Goal: Task Accomplishment & Management: Manage account settings

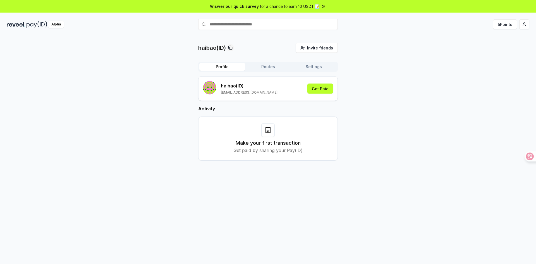
click at [108, 64] on div "haibao(ID) Invite friends Invite Profile Routes Settings haibao (ID) 2967962670…" at bounding box center [268, 106] width 522 height 127
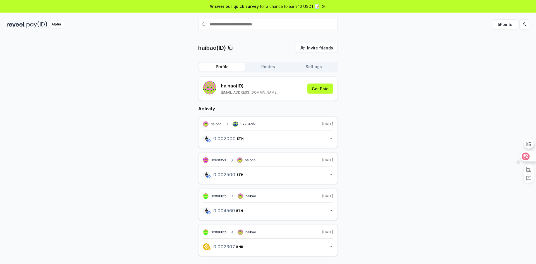
click at [530, 156] on div at bounding box center [527, 156] width 15 height 10
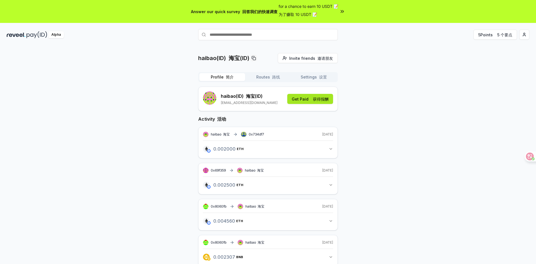
click at [315, 101] on font "获得报酬" at bounding box center [321, 99] width 16 height 5
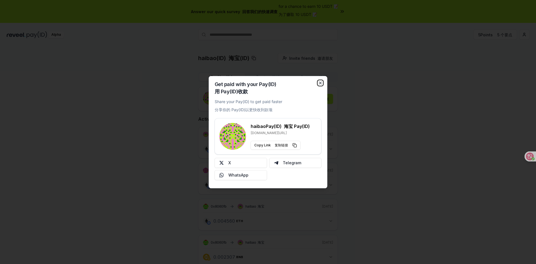
click at [321, 81] on icon "button" at bounding box center [320, 83] width 4 height 4
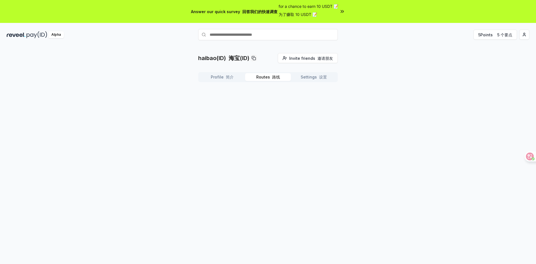
click at [284, 77] on button "Routes 路线" at bounding box center [268, 77] width 46 height 8
drag, startPoint x: 319, startPoint y: 78, endPoint x: 294, endPoint y: 77, distance: 24.9
click at [319, 78] on font "设置" at bounding box center [323, 76] width 8 height 5
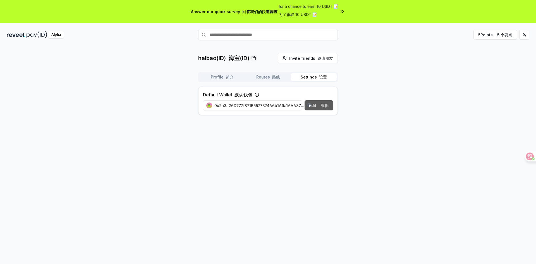
click at [318, 106] on font at bounding box center [319, 105] width 2 height 5
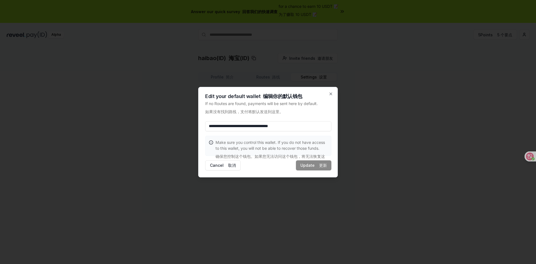
click at [317, 127] on input "**********" at bounding box center [268, 126] width 126 height 10
click at [329, 93] on icon "button" at bounding box center [330, 94] width 4 height 4
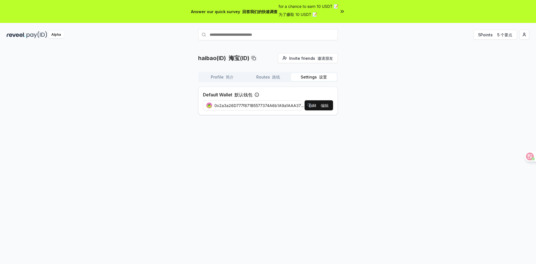
click at [380, 82] on div "haibao(ID) 海宝(ID) Invite friends 邀请朋友 Invite Profile 简介 Routes 路线 Settings 设置 D…" at bounding box center [268, 86] width 522 height 66
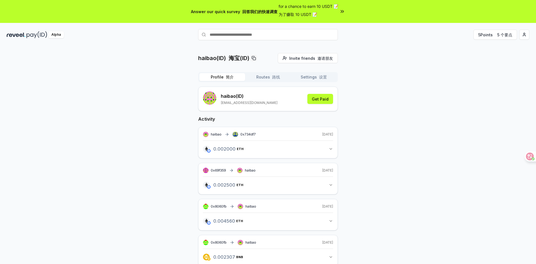
click at [226, 78] on font "简介" at bounding box center [230, 76] width 8 height 5
click at [335, 12] on span "for a chance to earn 10 USDT 📝 为了赚取 10 USDT 📝" at bounding box center [308, 11] width 60 height 16
click at [506, 36] on font "5 个要点" at bounding box center [504, 34] width 15 height 5
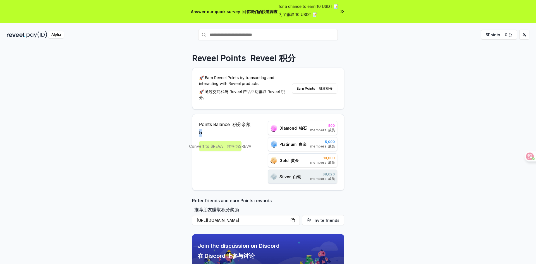
drag, startPoint x: 211, startPoint y: 134, endPoint x: 194, endPoint y: 133, distance: 17.4
click at [194, 133] on div "Points Balance 积分余额 5 Convert to $REVA 转换为$REVA Diamond 钻石 500 members 成员 Plati…" at bounding box center [268, 152] width 152 height 76
click at [222, 134] on div "5" at bounding box center [224, 133] width 51 height 8
drag, startPoint x: 211, startPoint y: 134, endPoint x: 184, endPoint y: 133, distance: 26.8
click at [184, 133] on div "Reveel Points Reveel 积分 🚀 Earn Reveel Points by transacting and interacting wit…" at bounding box center [268, 166] width 536 height 248
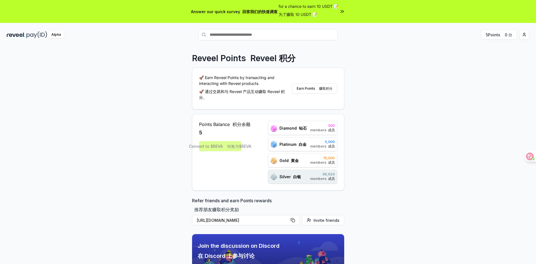
click at [230, 187] on div "Points Balance 积分余额 5 Convert to $REVA 转换为$REVA Diamond 钻石 500 members 成员 Plati…" at bounding box center [268, 152] width 152 height 76
drag, startPoint x: 196, startPoint y: 135, endPoint x: 202, endPoint y: 138, distance: 7.5
click at [171, 135] on div "Reveel Points Reveel 积分 🚀 Earn Reveel Points by transacting and interacting wit…" at bounding box center [268, 166] width 536 height 248
click at [218, 131] on div "5" at bounding box center [224, 133] width 51 height 8
click at [215, 130] on div "5" at bounding box center [224, 133] width 51 height 8
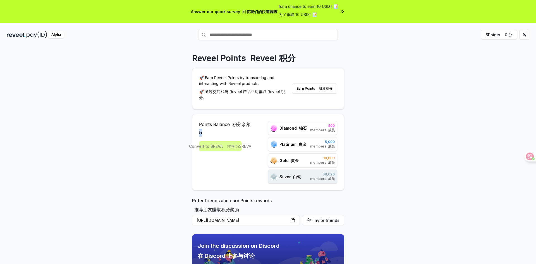
drag, startPoint x: 202, startPoint y: 130, endPoint x: 160, endPoint y: 130, distance: 41.8
click at [160, 130] on div "Reveel Points Reveel 积分 🚀 Earn Reveel Points by transacting and interacting wit…" at bounding box center [268, 166] width 536 height 248
click at [530, 157] on icon at bounding box center [528, 158] width 3 height 3
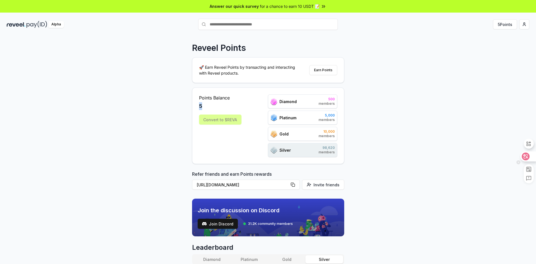
click at [525, 155] on icon at bounding box center [525, 156] width 5 height 4
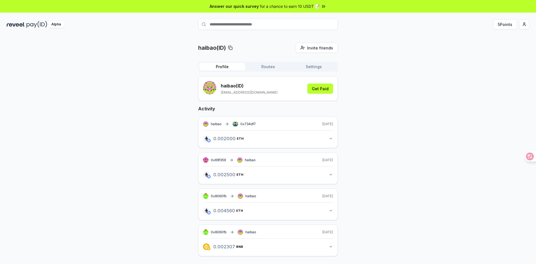
click at [259, 70] on button "Routes" at bounding box center [268, 67] width 46 height 8
click at [214, 70] on button "Profile" at bounding box center [222, 67] width 46 height 8
click at [525, 156] on icon at bounding box center [525, 156] width 5 height 4
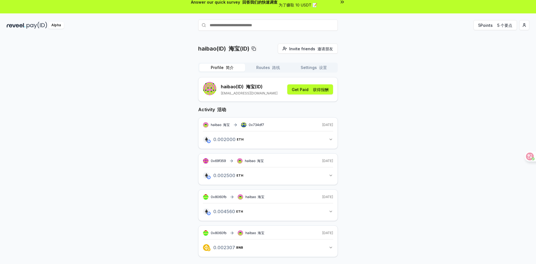
scroll to position [26, 0]
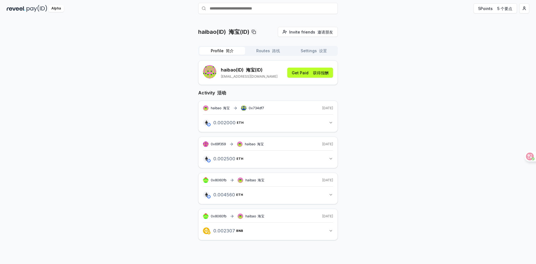
click at [328, 228] on button "0.002307 BNB 0.002306816197237244 BNB" at bounding box center [268, 230] width 130 height 9
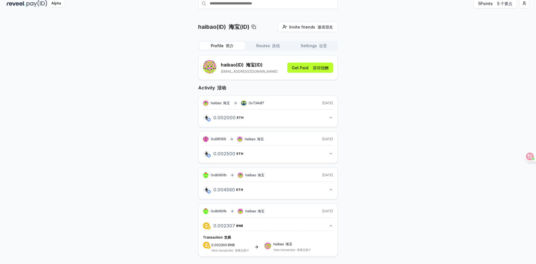
scroll to position [33, 0]
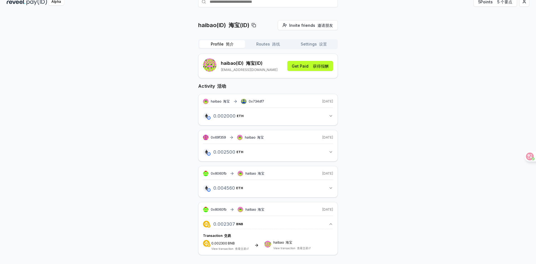
click at [330, 188] on icon "button" at bounding box center [330, 188] width 4 height 4
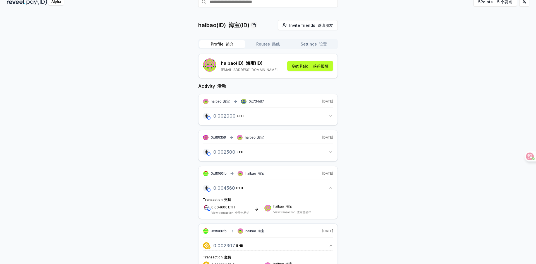
click at [331, 151] on icon "button" at bounding box center [330, 152] width 4 height 4
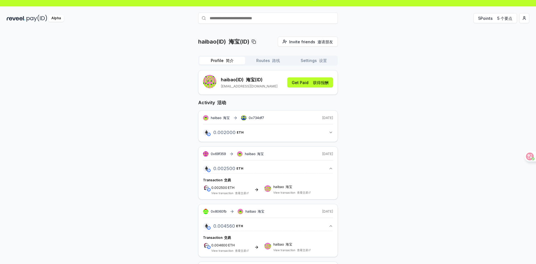
scroll to position [0, 0]
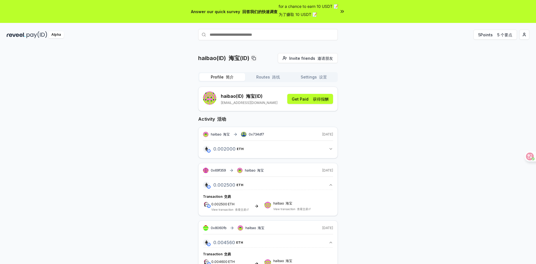
click at [274, 76] on font "路线" at bounding box center [276, 76] width 8 height 5
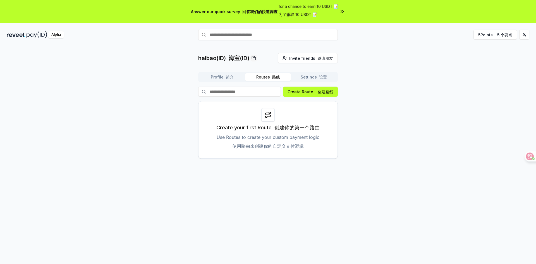
click at [273, 114] on div at bounding box center [267, 114] width 13 height 13
click at [267, 120] on div at bounding box center [267, 114] width 13 height 13
click at [309, 80] on button "Settings 设置" at bounding box center [314, 77] width 46 height 8
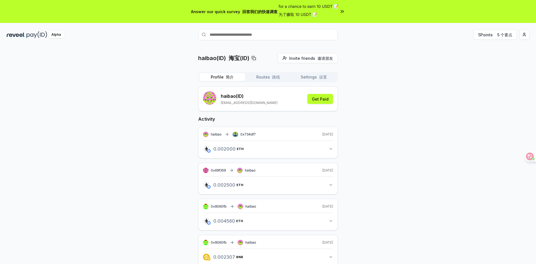
click at [214, 78] on button "Profile 简介" at bounding box center [222, 77] width 46 height 8
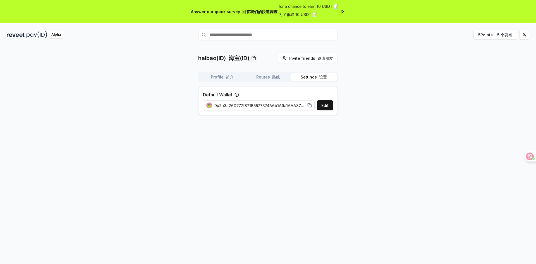
click at [312, 78] on button "Settings 设置" at bounding box center [314, 77] width 46 height 8
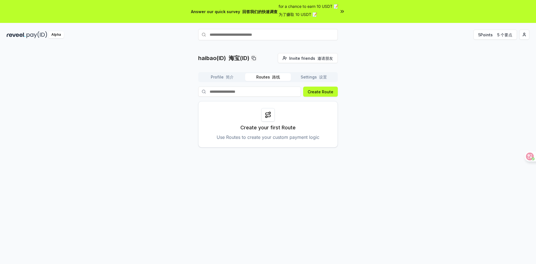
click at [264, 78] on button "Routes 路线" at bounding box center [268, 77] width 46 height 8
drag, startPoint x: 323, startPoint y: 77, endPoint x: 329, endPoint y: 80, distance: 7.2
click at [323, 77] on font "设置" at bounding box center [323, 76] width 8 height 5
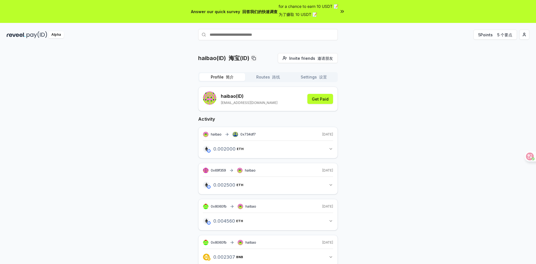
click at [226, 77] on font "简介" at bounding box center [230, 76] width 8 height 5
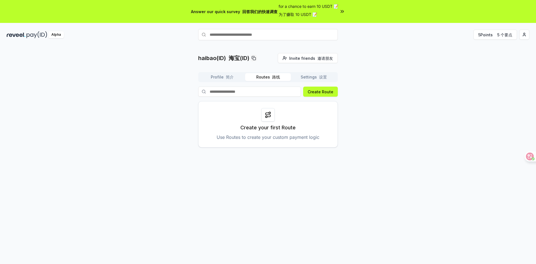
click at [277, 79] on font "路线" at bounding box center [276, 76] width 8 height 5
click at [232, 75] on font "简介" at bounding box center [230, 76] width 8 height 5
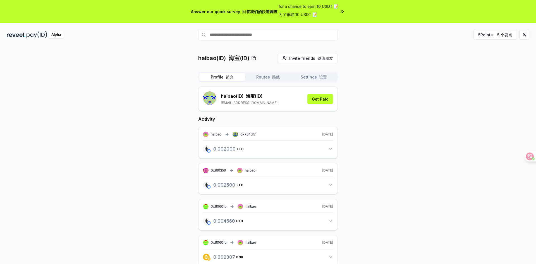
drag, startPoint x: 331, startPoint y: 79, endPoint x: 307, endPoint y: 76, distance: 24.1
click at [330, 79] on button "Settings 设置" at bounding box center [314, 77] width 46 height 8
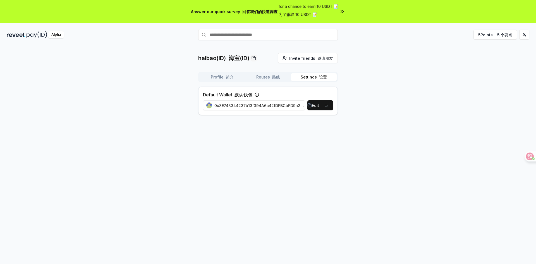
click at [226, 77] on font "简介" at bounding box center [230, 76] width 8 height 5
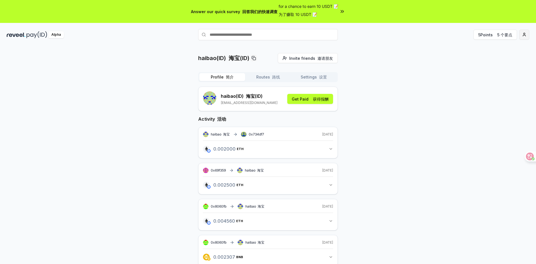
click at [526, 34] on html "Answer our quick survey 回答我们的快速调查 for a chance to earn 10 USDT 📝 为了赚取 10 USDT 📝…" at bounding box center [268, 132] width 536 height 264
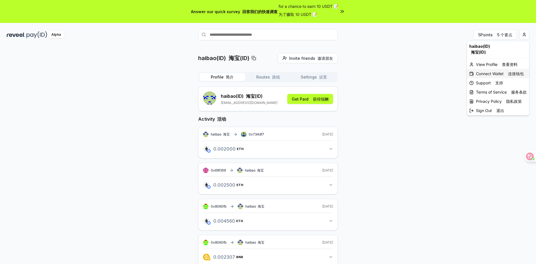
click at [493, 76] on div "Connect Wallet 连接钱包" at bounding box center [498, 73] width 62 height 9
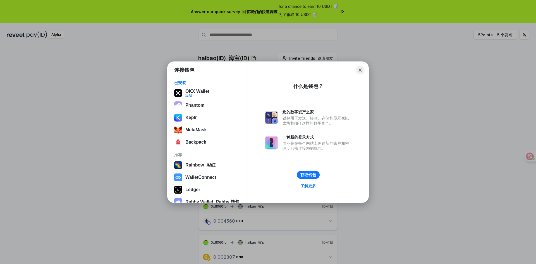
click at [357, 70] on button "Close" at bounding box center [360, 70] width 9 height 9
